Goal: Check status: Check status

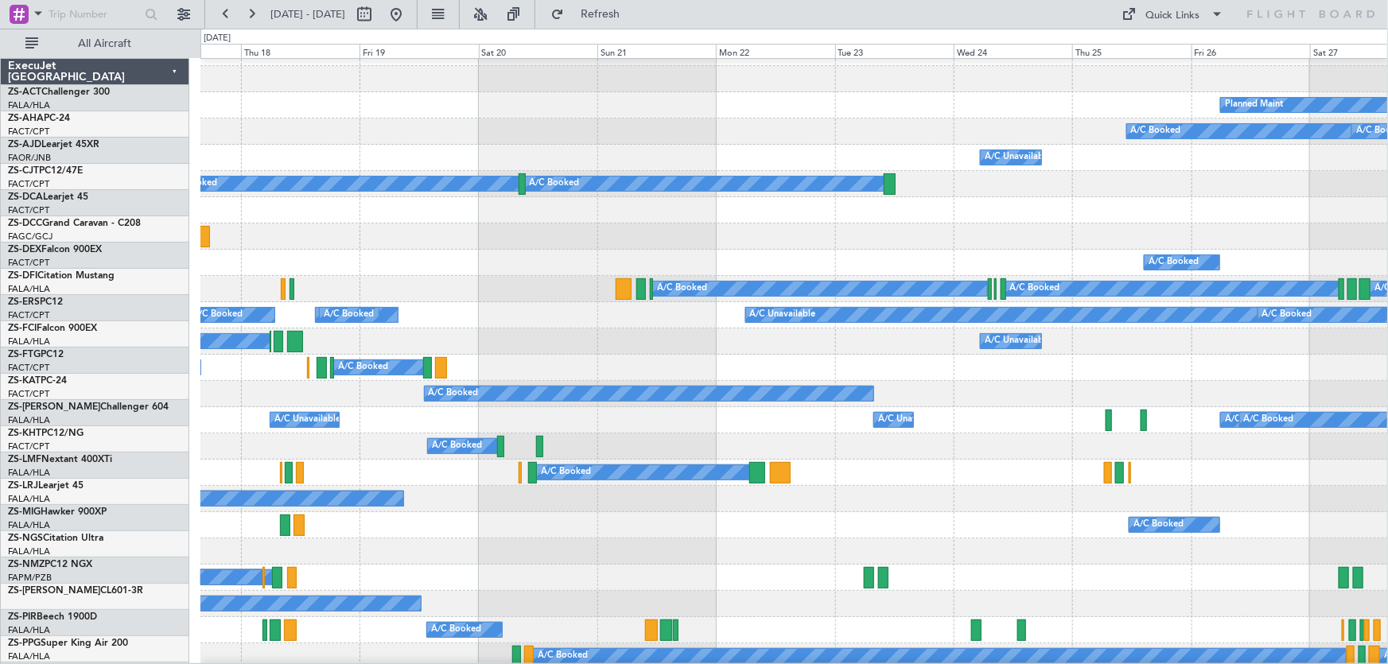
click at [610, 380] on div "A/C Booked A/C Booked A/C Unavailable A/C Unavailable" at bounding box center [795, 368] width 1188 height 26
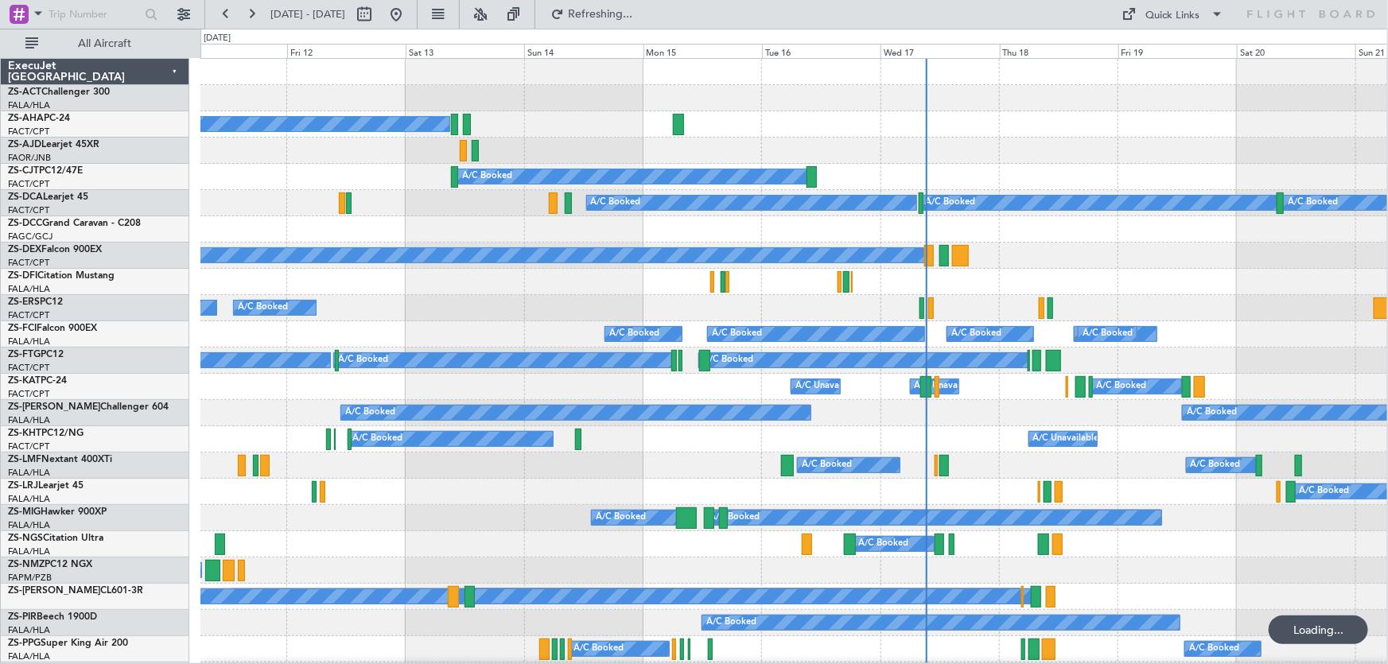
click at [967, 433] on div "A/C Booked A/C Unavailable No Crew A/C Unavailable" at bounding box center [794, 439] width 1187 height 26
